Goal: Information Seeking & Learning: Understand process/instructions

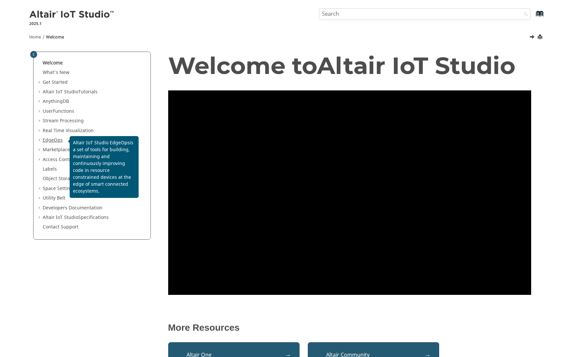
click at [48, 141] on span "EdgeOps" at bounding box center [53, 140] width 20 height 7
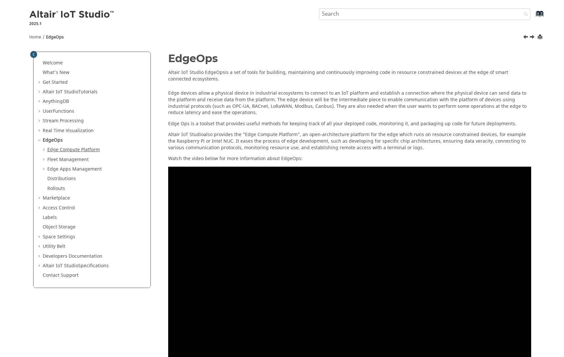
click at [62, 151] on span "Edge Compute Platform" at bounding box center [73, 149] width 53 height 7
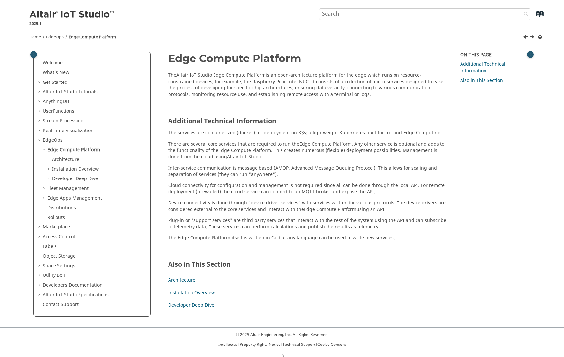
click at [73, 169] on link "Installation Overview" at bounding box center [75, 169] width 47 height 7
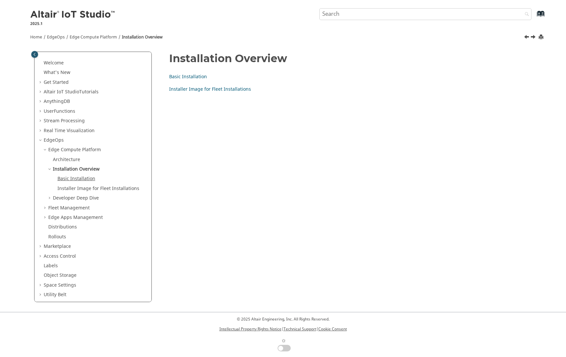
click at [88, 177] on link "Basic Installation" at bounding box center [76, 178] width 38 height 7
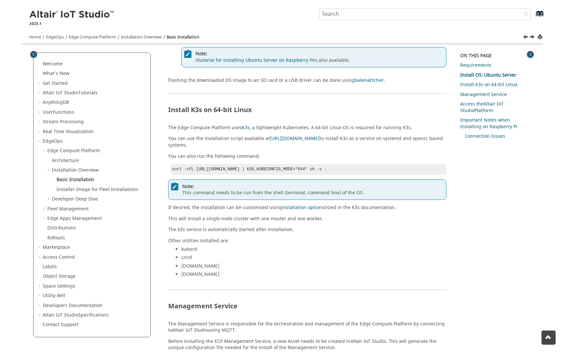
scroll to position [197, 0]
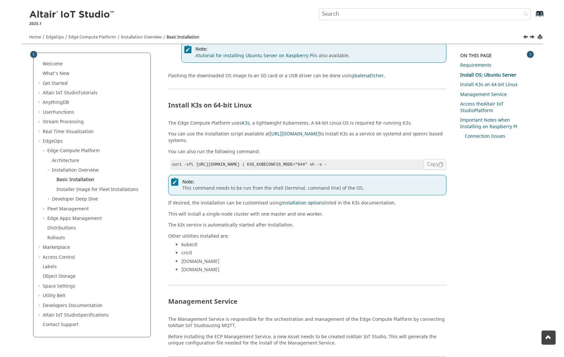
click at [437, 159] on span at bounding box center [435, 164] width 22 height 11
